Goal: Task Accomplishment & Management: Use online tool/utility

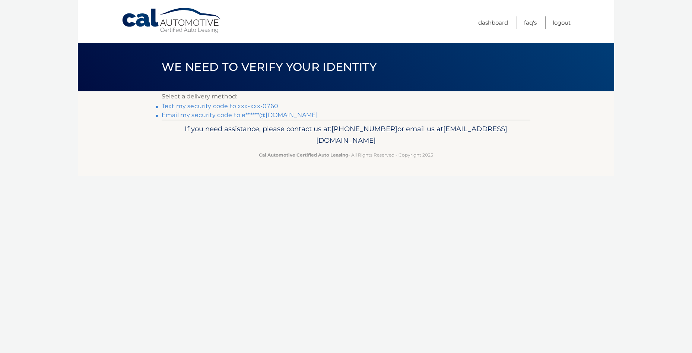
click at [211, 105] on link "Text my security code to xxx-xxx-0760" at bounding box center [220, 105] width 117 height 7
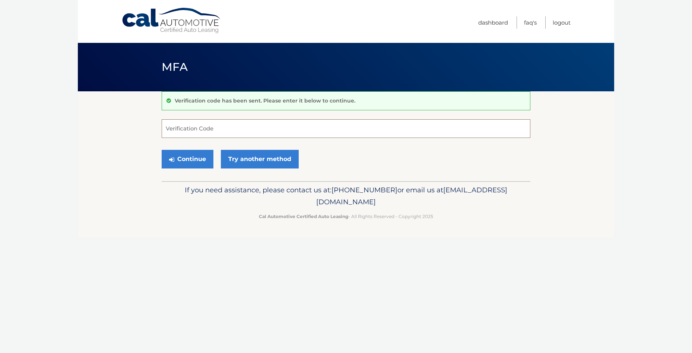
click at [179, 129] on input "Verification Code" at bounding box center [346, 128] width 369 height 19
type input "403921"
click at [177, 159] on button "Continue" at bounding box center [188, 159] width 52 height 19
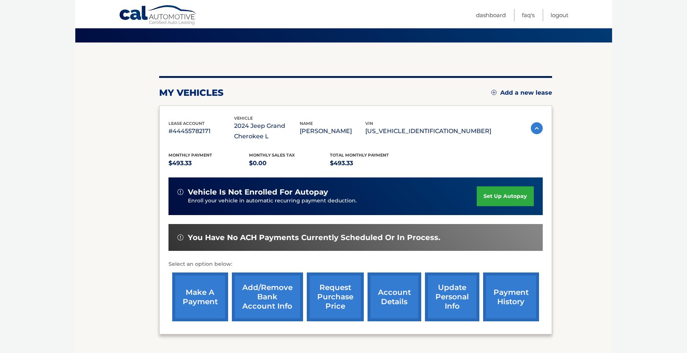
scroll to position [109, 0]
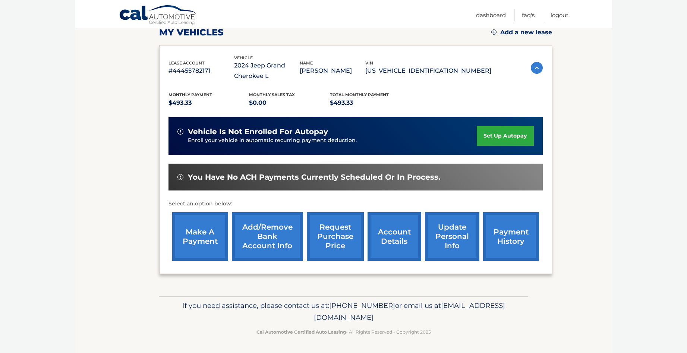
click at [196, 231] on link "make a payment" at bounding box center [200, 236] width 56 height 49
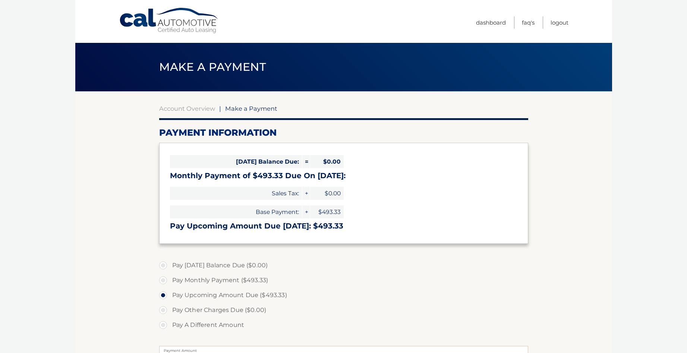
select select "MWRiNzI5ODgtZGM3ZS00NmJlLWI2MzUtNTk0NTM4NWNhOGVh"
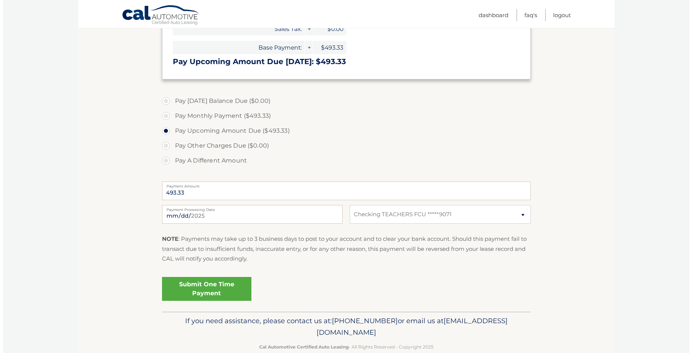
scroll to position [180, 0]
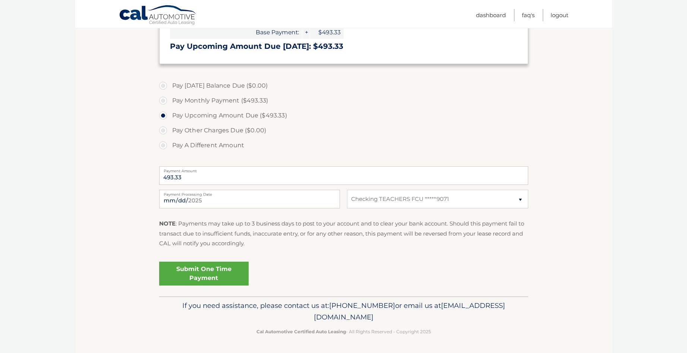
click at [194, 270] on link "Submit One Time Payment" at bounding box center [203, 274] width 89 height 24
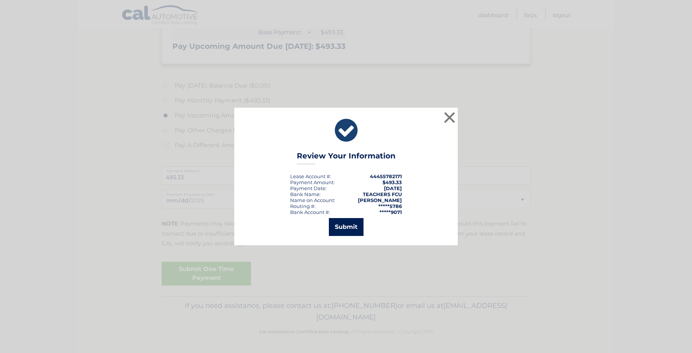
click at [351, 226] on button "Submit" at bounding box center [346, 227] width 35 height 18
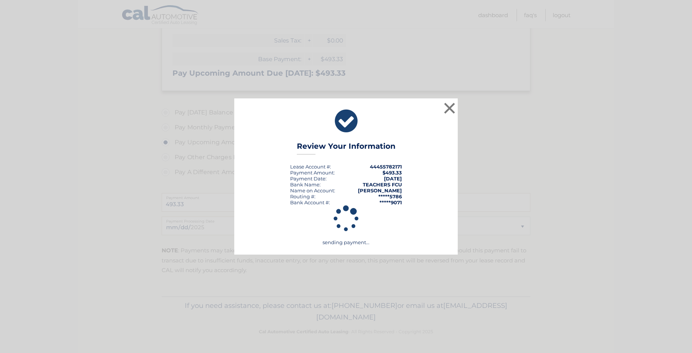
scroll to position [153, 0]
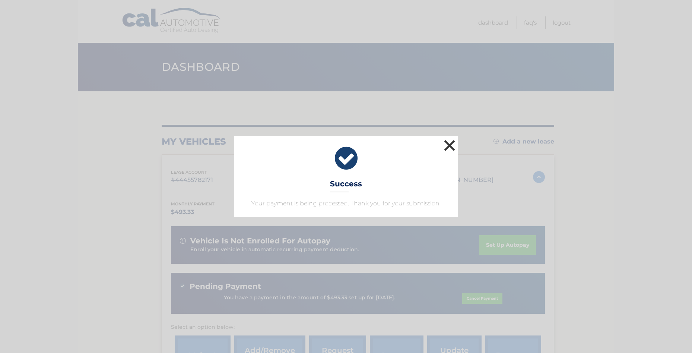
click at [447, 143] on button "×" at bounding box center [449, 145] width 15 height 15
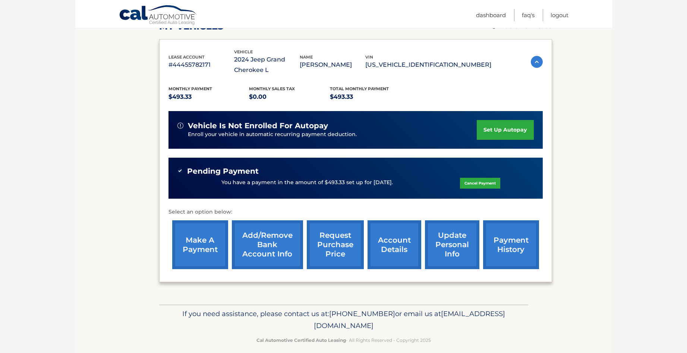
scroll to position [123, 0]
